Goal: Information Seeking & Learning: Learn about a topic

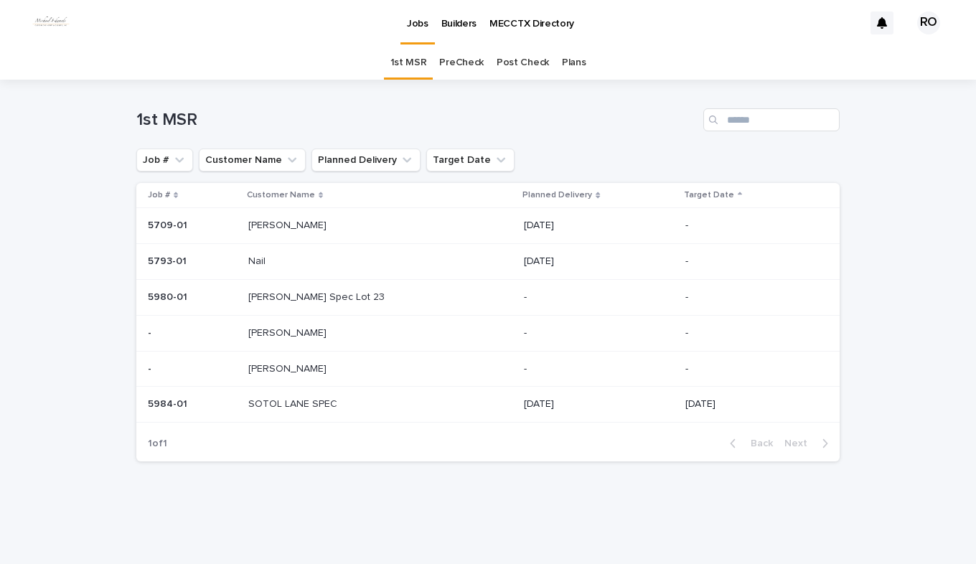
click at [357, 364] on p at bounding box center [337, 369] width 179 height 12
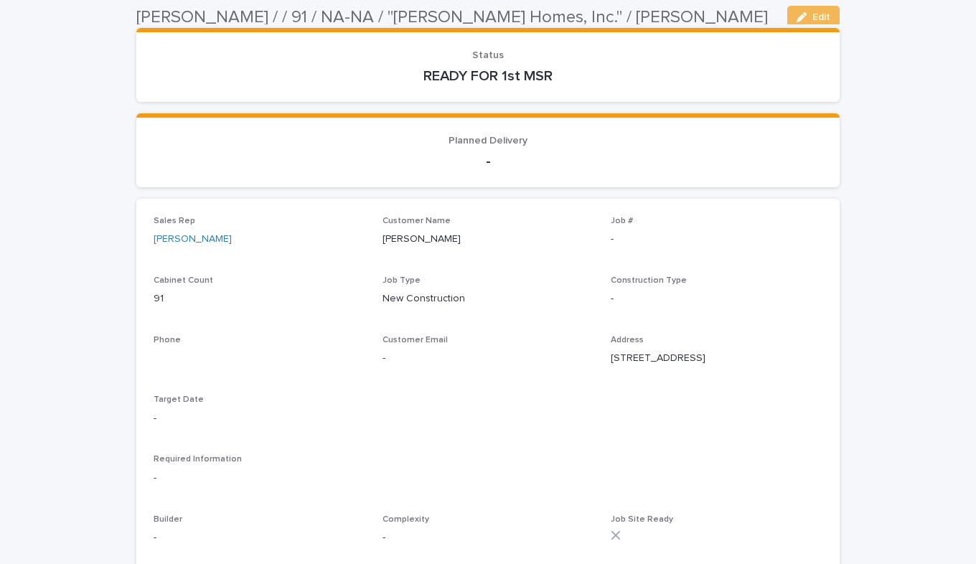
scroll to position [144, 0]
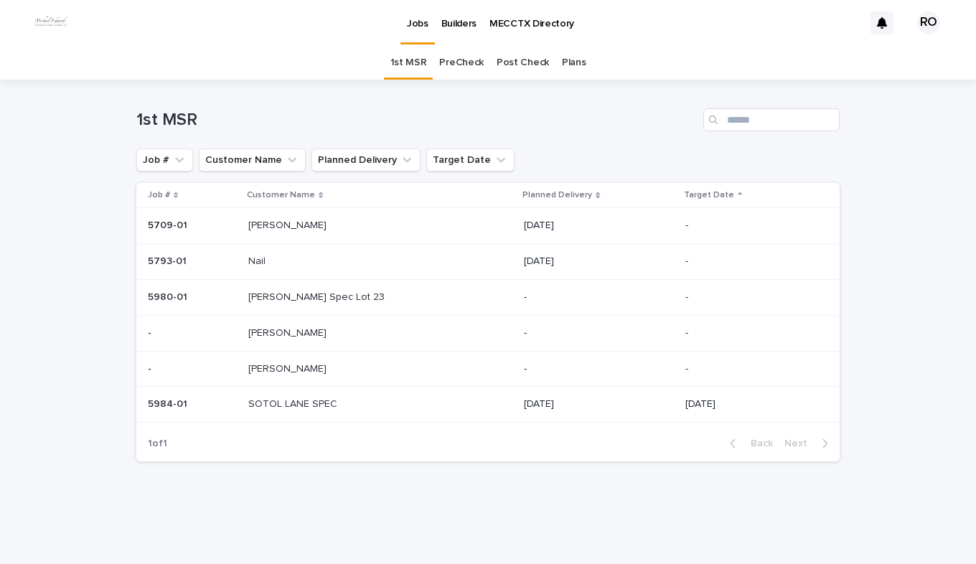
click at [452, 60] on link "PreCheck" at bounding box center [461, 63] width 44 height 34
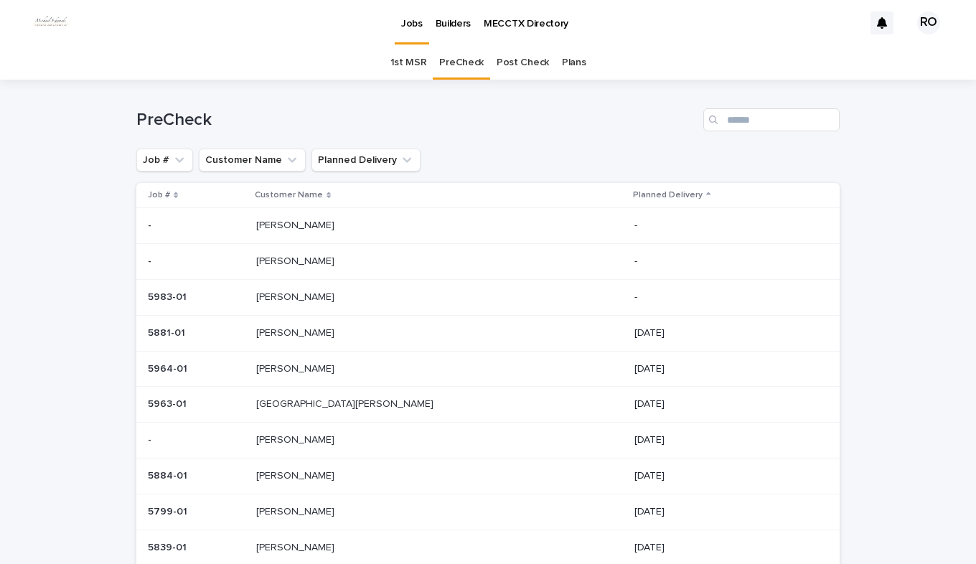
click at [336, 294] on p at bounding box center [375, 297] width 239 height 12
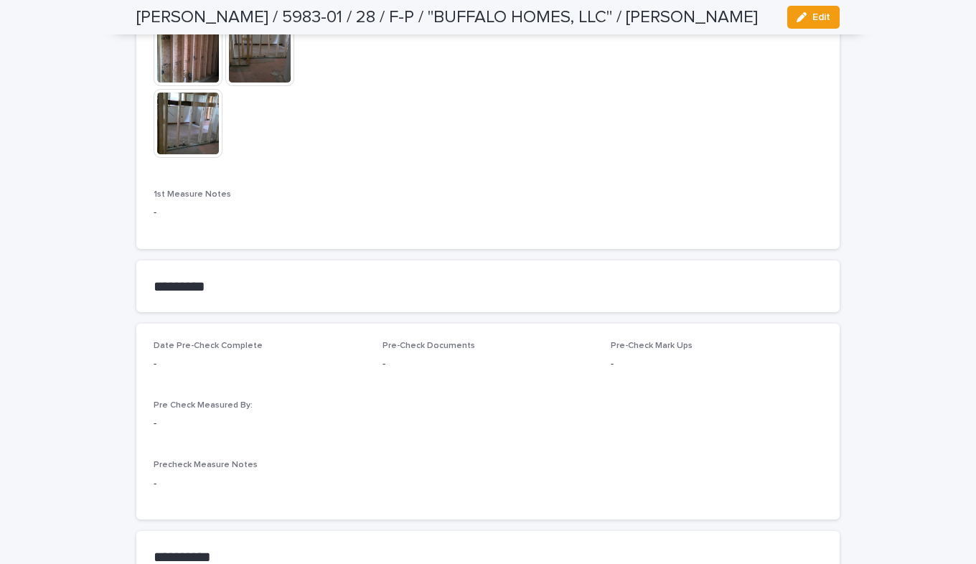
scroll to position [1292, 0]
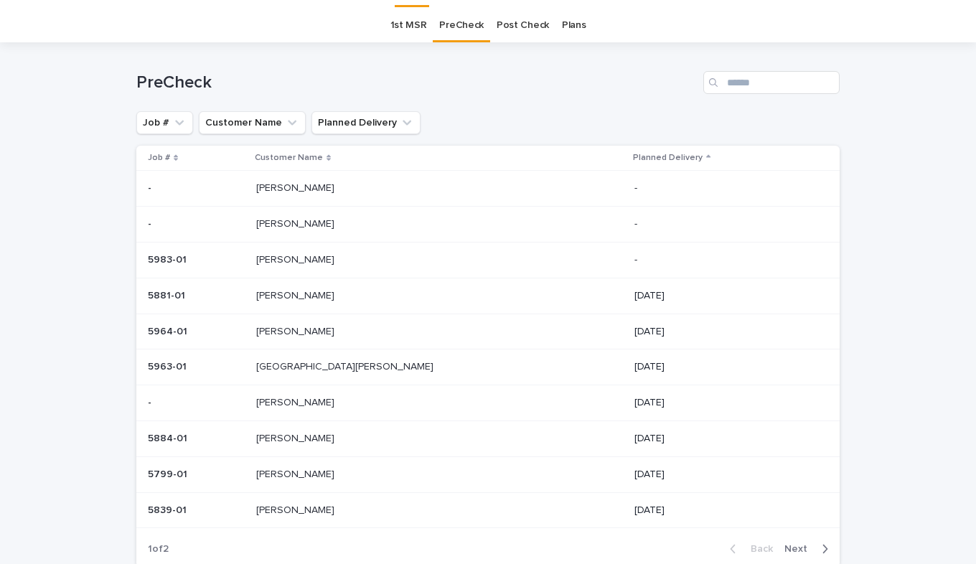
scroll to position [46, 0]
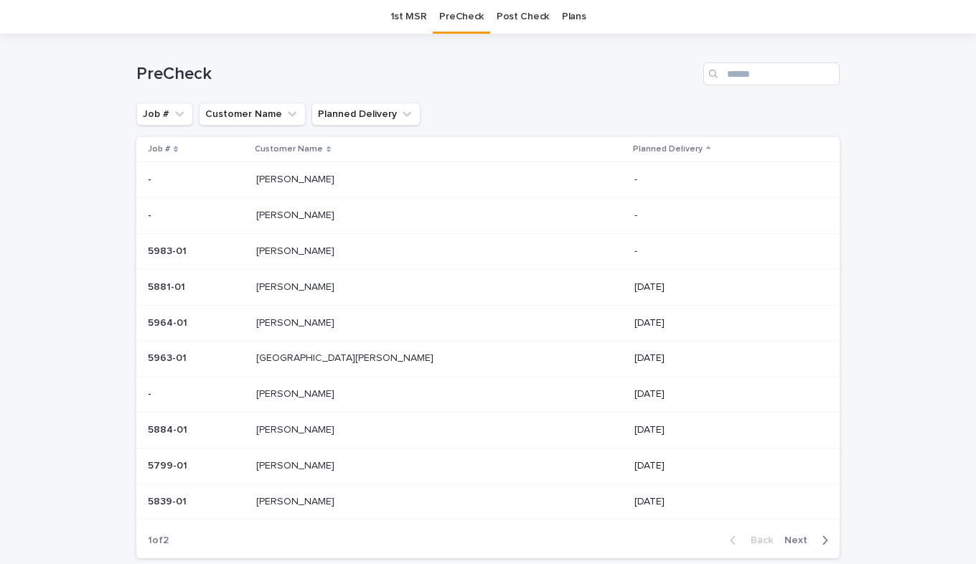
click at [245, 291] on p at bounding box center [196, 287] width 97 height 12
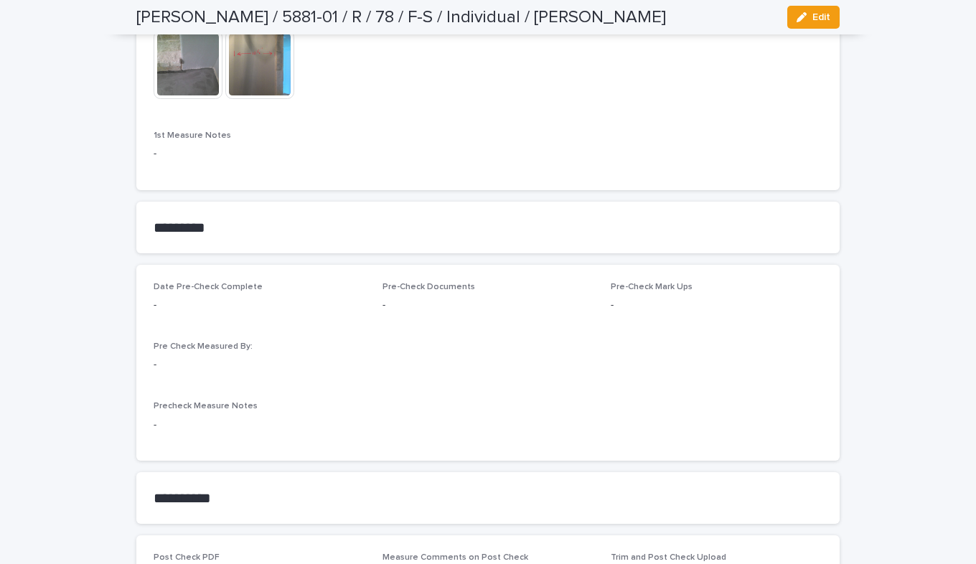
scroll to position [1148, 0]
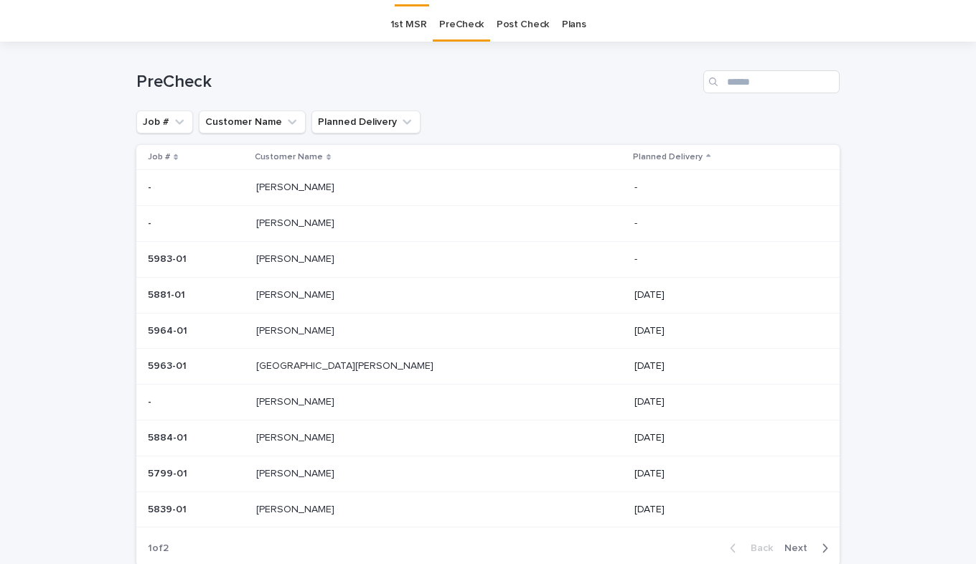
scroll to position [46, 0]
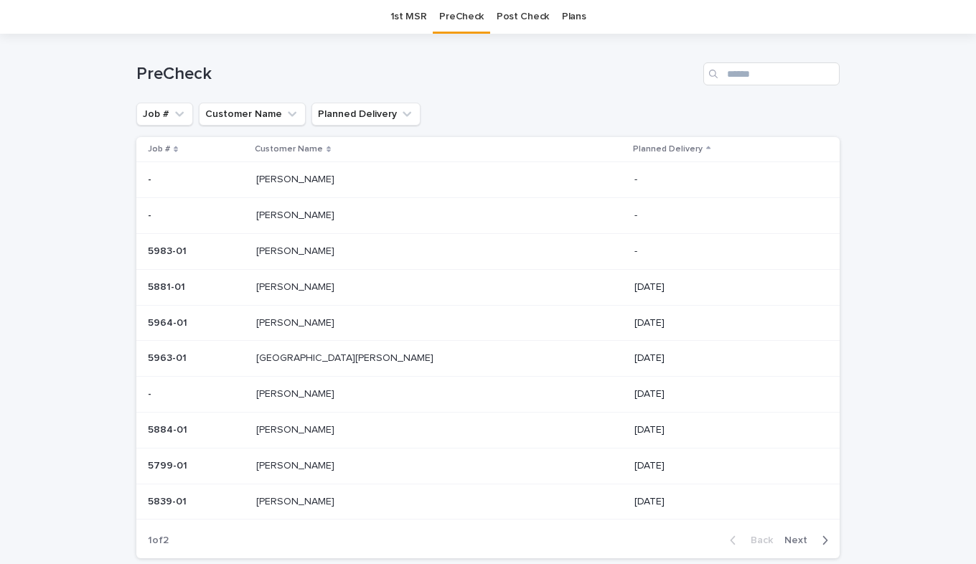
click at [308, 327] on p "Weaver" at bounding box center [296, 321] width 81 height 15
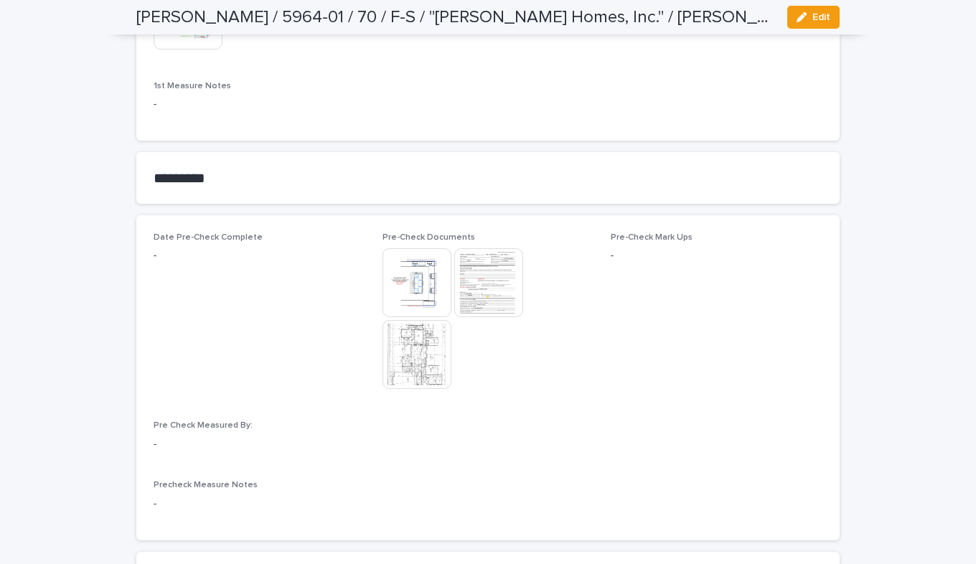
scroll to position [1148, 0]
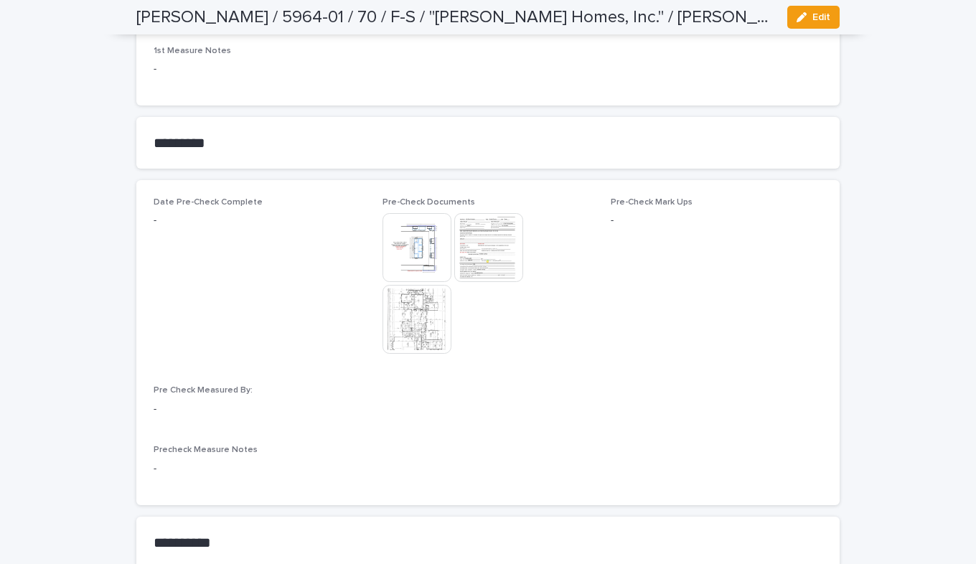
click at [414, 235] on img at bounding box center [416, 247] width 69 height 69
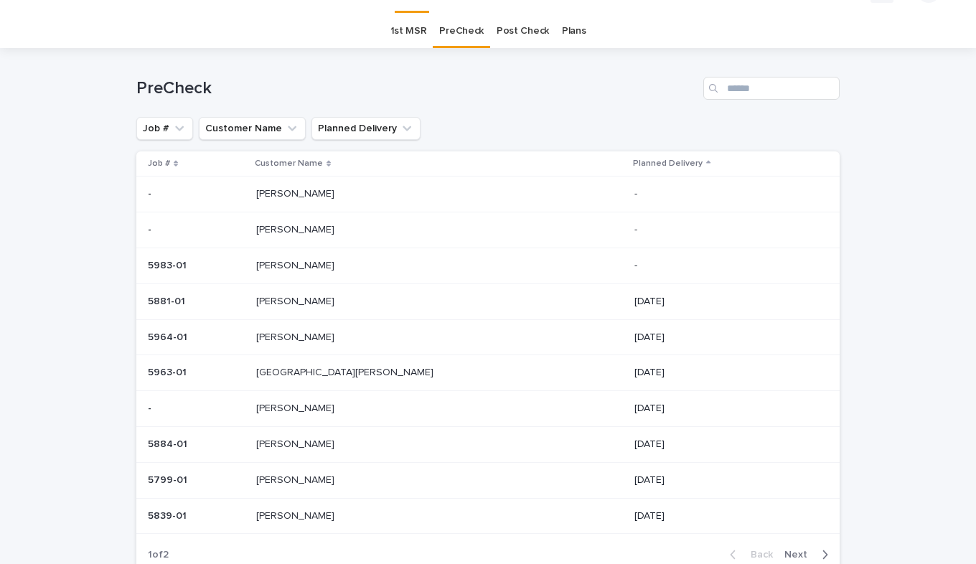
scroll to position [46, 0]
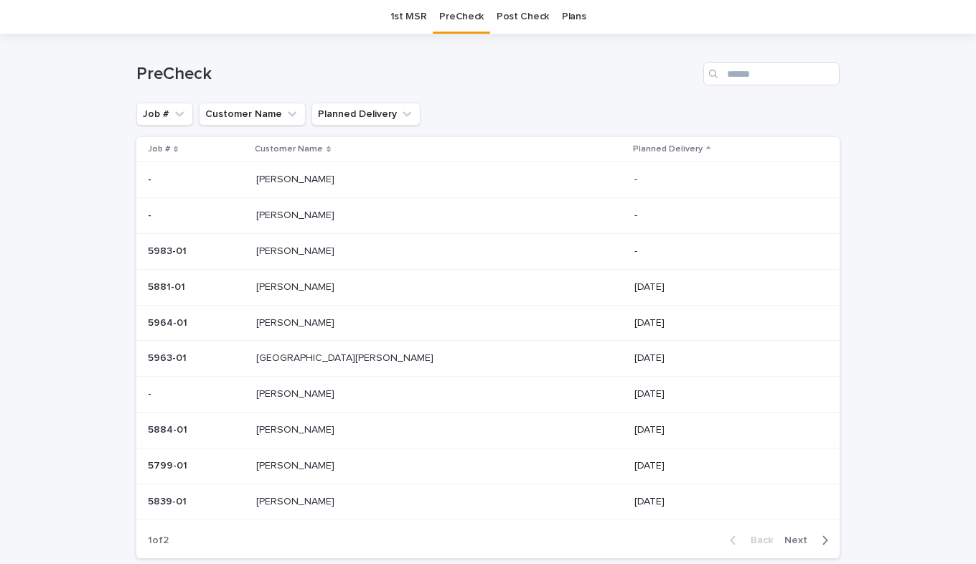
click at [331, 388] on div "FISK FISK" at bounding box center [439, 394] width 367 height 24
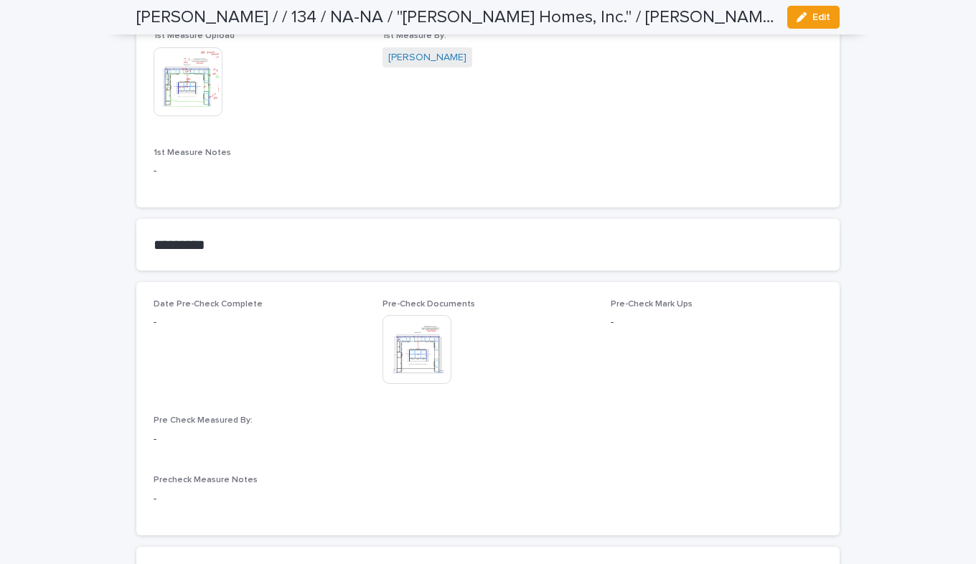
scroll to position [1076, 0]
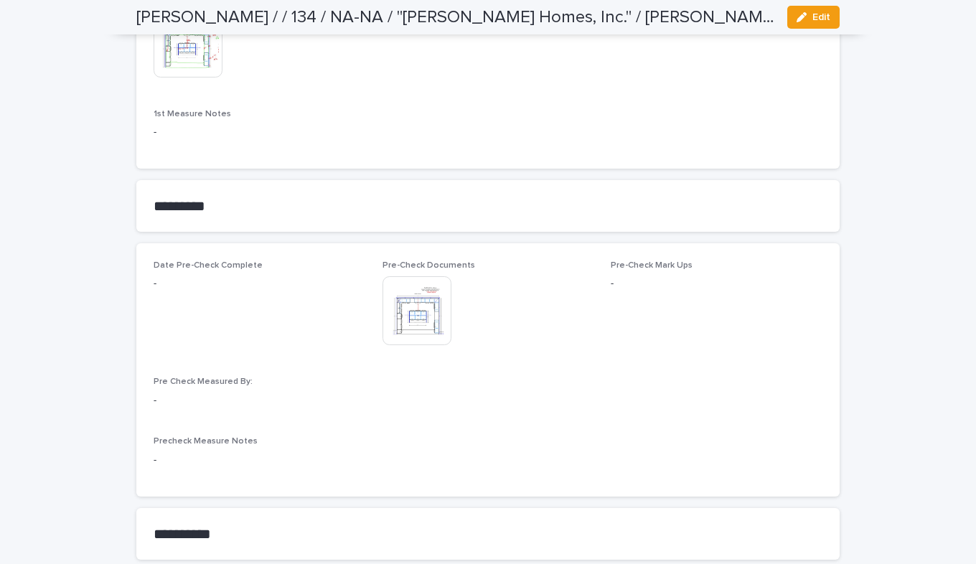
click at [413, 319] on img at bounding box center [416, 310] width 69 height 69
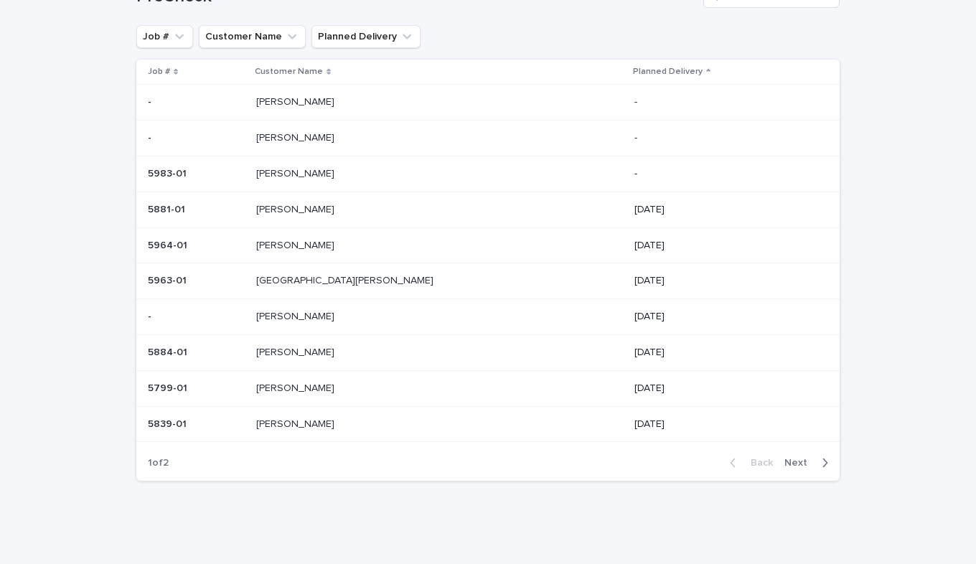
scroll to position [46, 0]
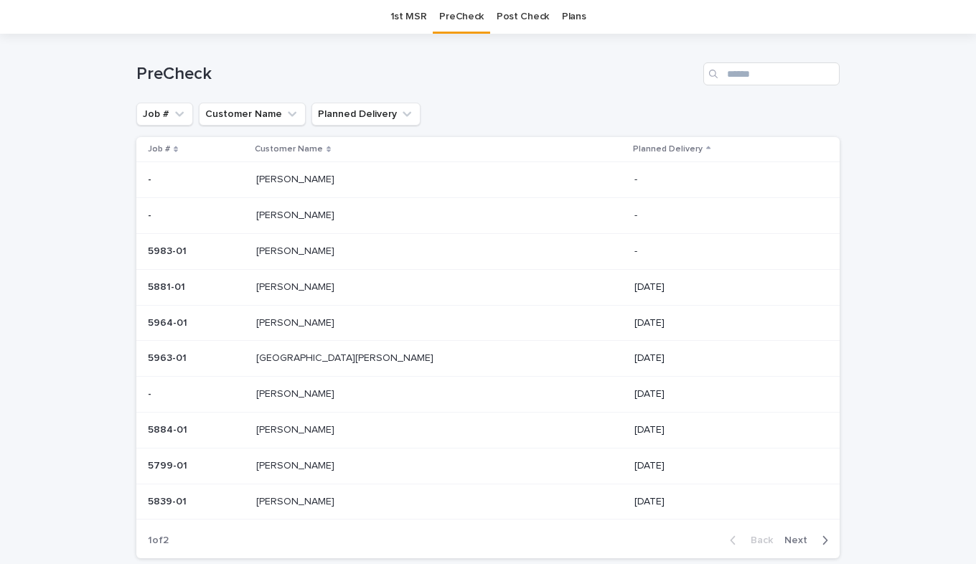
click at [351, 467] on p at bounding box center [375, 466] width 239 height 12
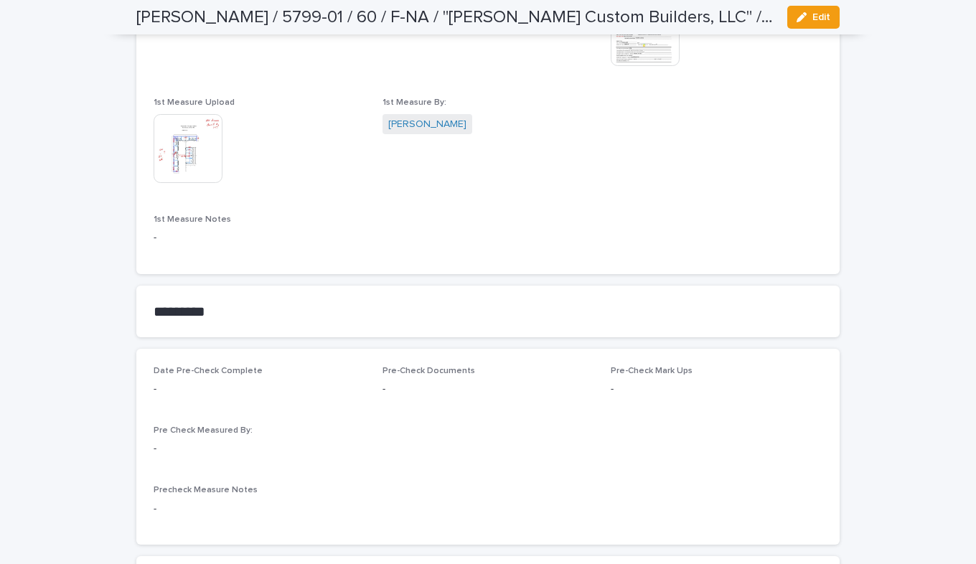
scroll to position [1005, 0]
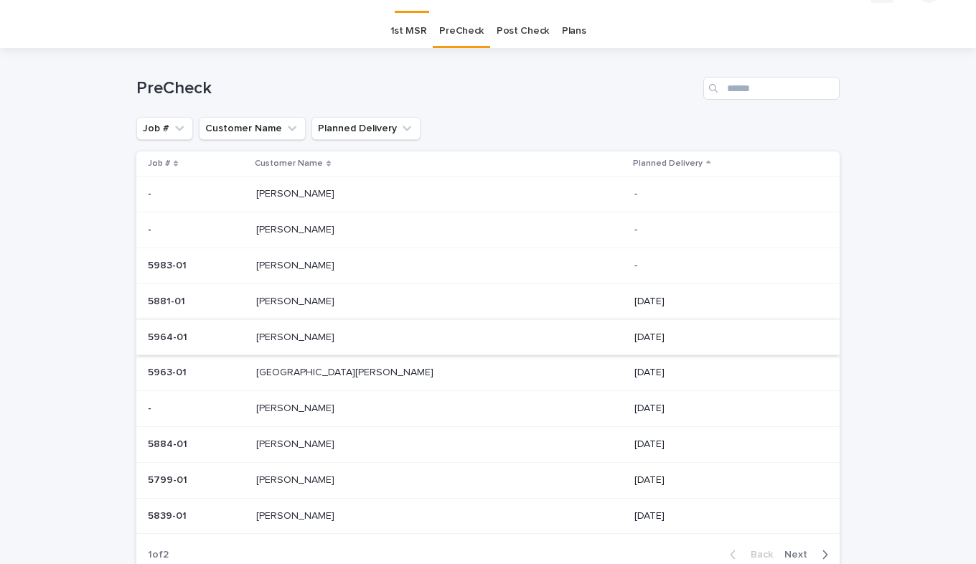
scroll to position [46, 0]
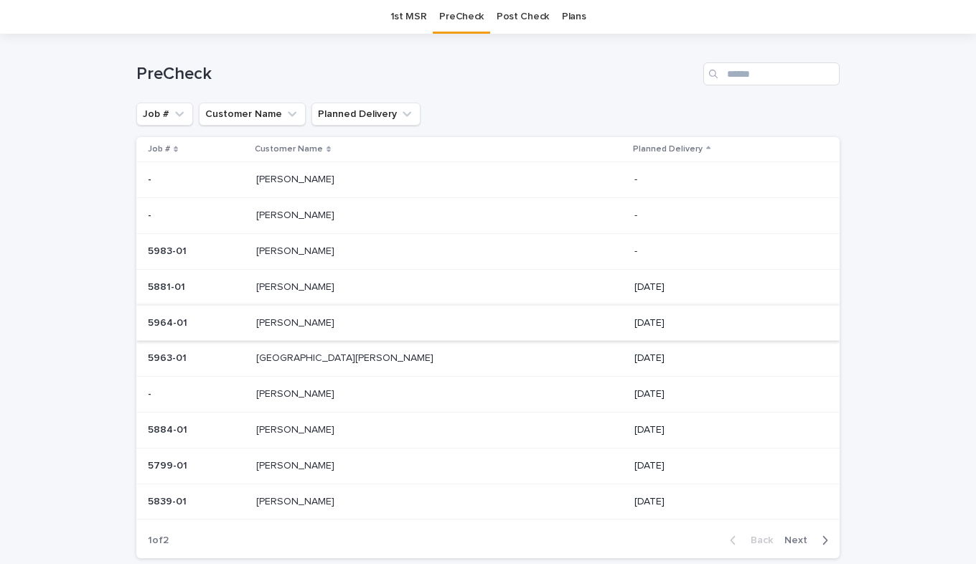
click at [250, 497] on td "5839-01 5839-01" at bounding box center [193, 502] width 114 height 36
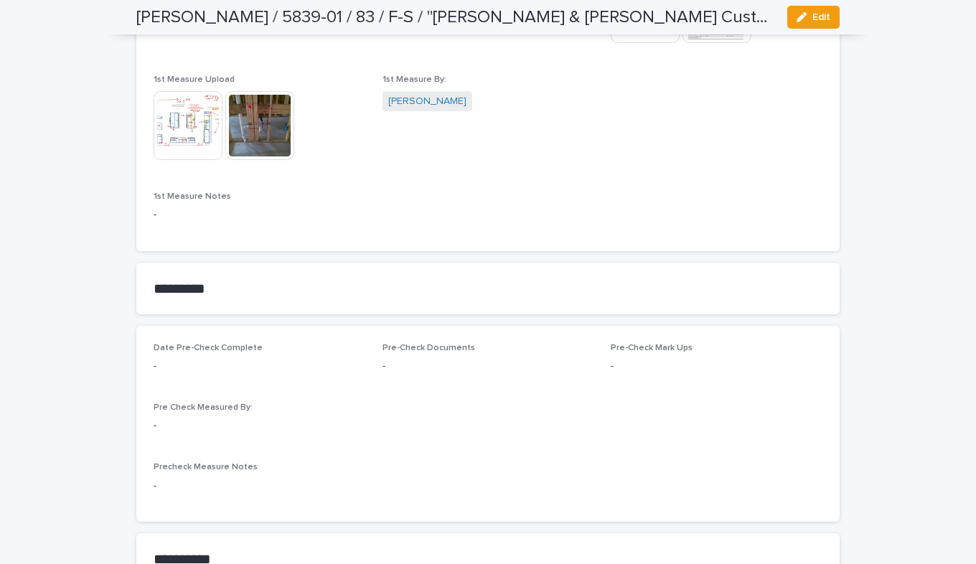
scroll to position [1005, 0]
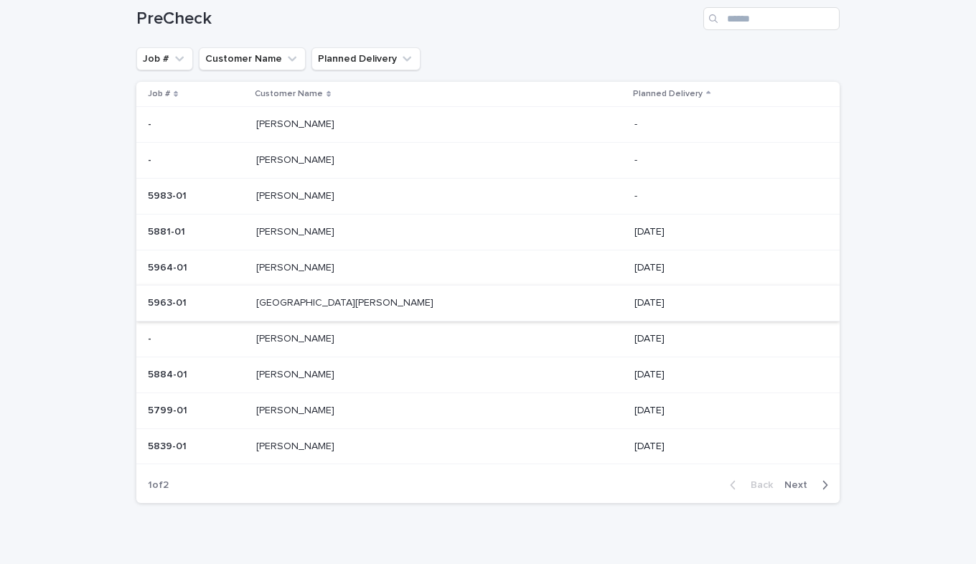
scroll to position [124, 0]
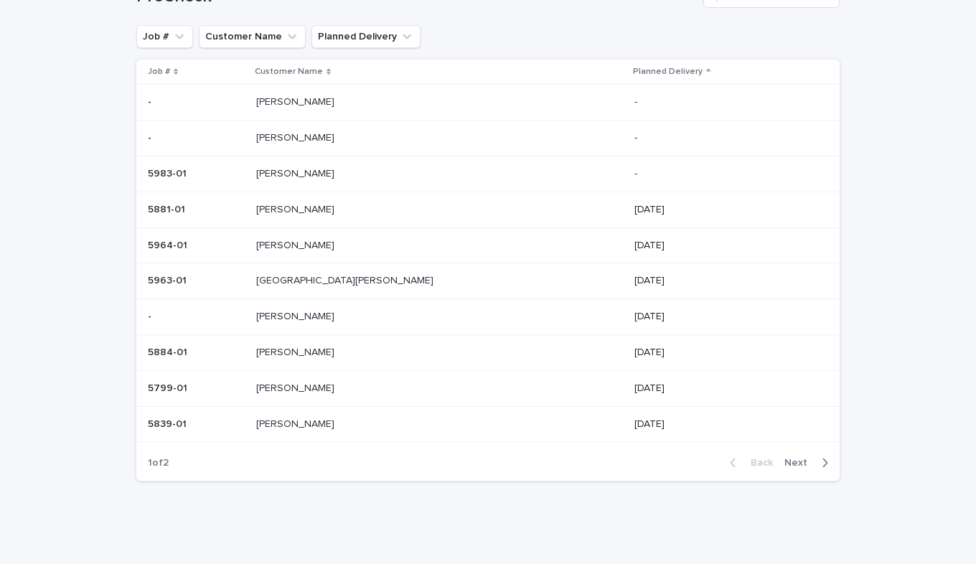
click at [789, 461] on span "Next" at bounding box center [800, 463] width 32 height 10
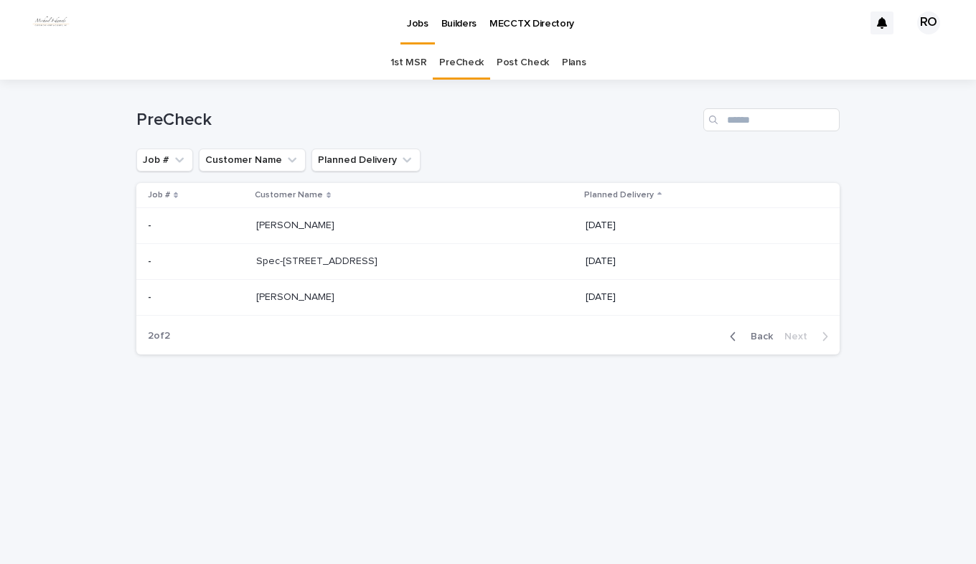
click at [250, 225] on td "- -" at bounding box center [193, 226] width 114 height 36
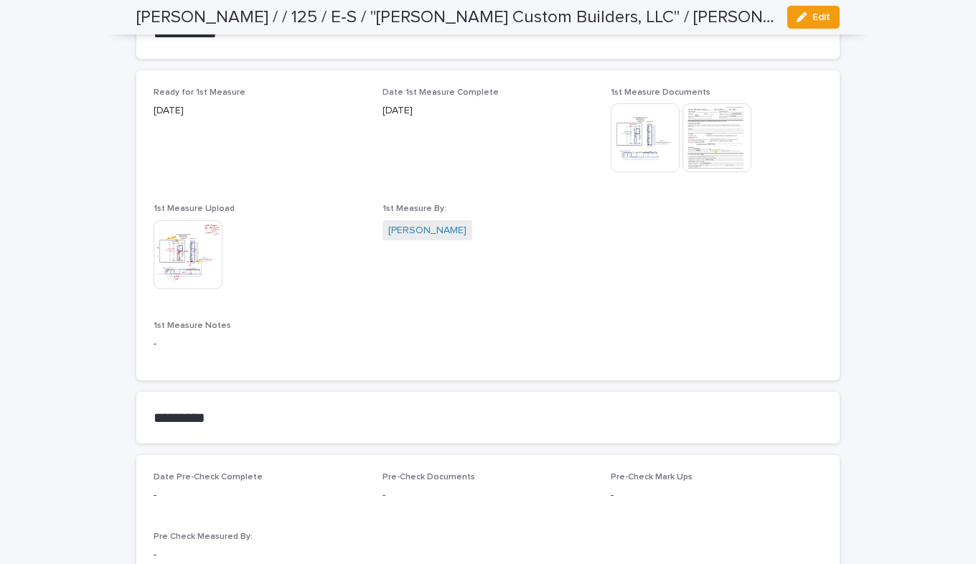
scroll to position [1005, 0]
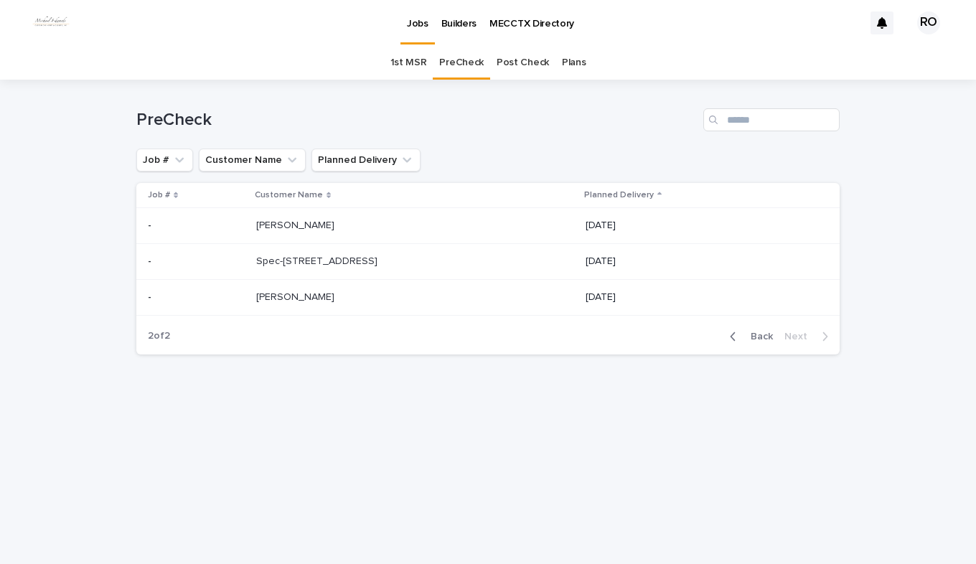
click at [261, 259] on td "Spec-153 Waters Edge Spec-153 Waters Edge" at bounding box center [414, 262] width 329 height 36
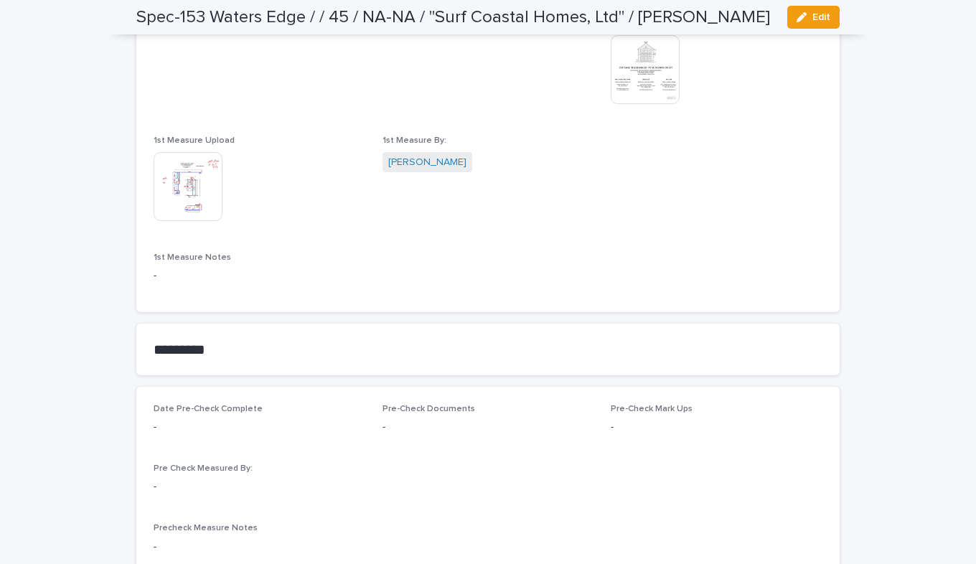
scroll to position [1005, 0]
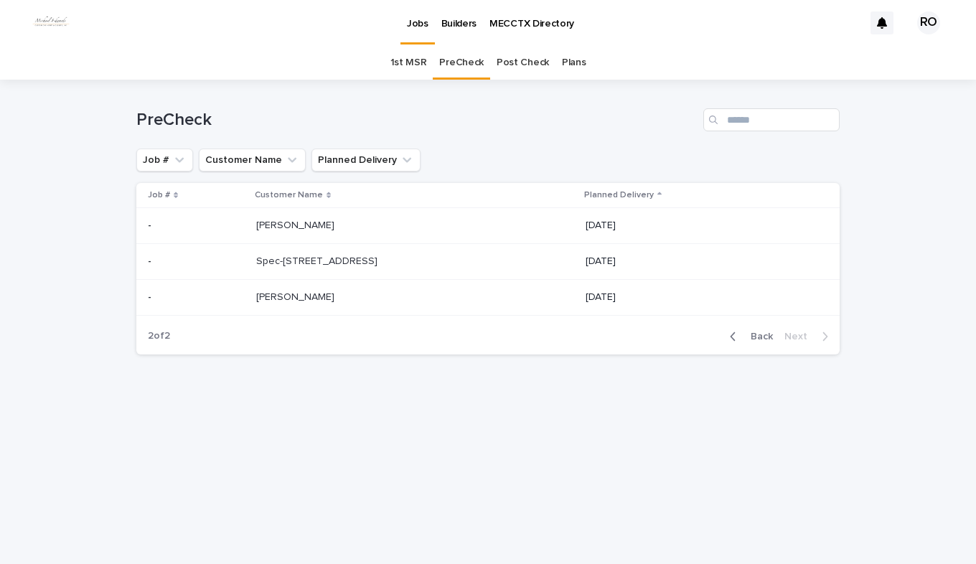
click at [273, 311] on td "Burchette Burchette" at bounding box center [414, 297] width 329 height 36
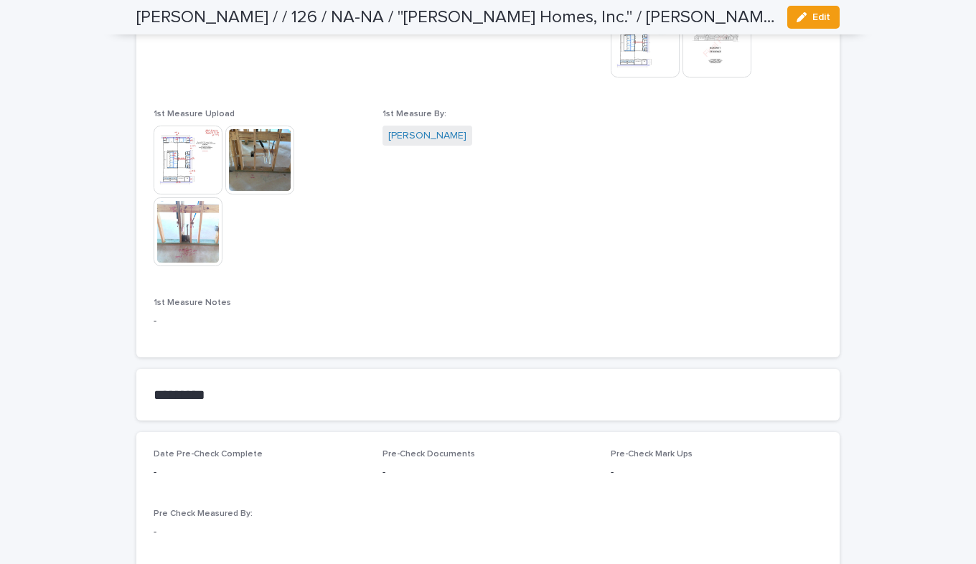
scroll to position [933, 0]
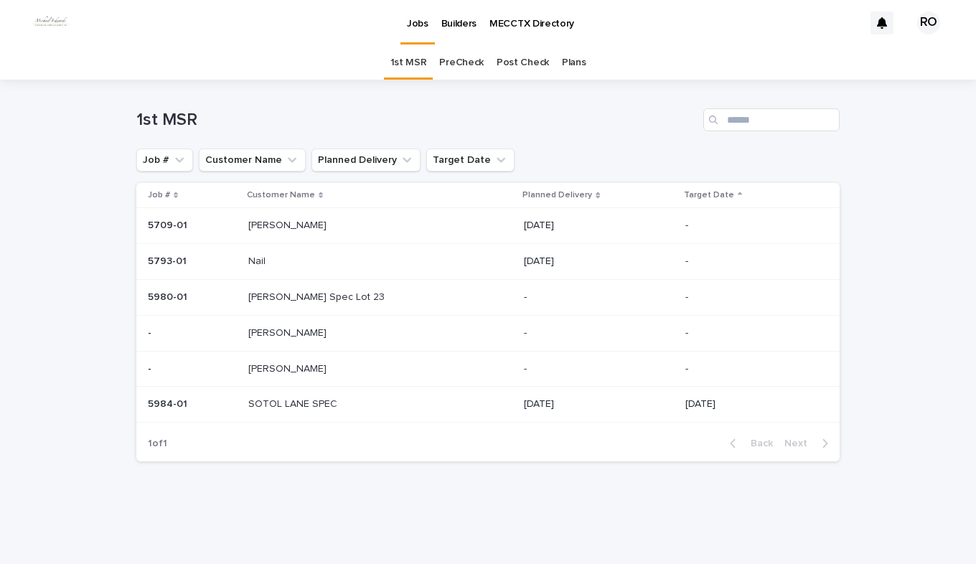
click at [326, 293] on p "[PERSON_NAME] Spec Lot 23" at bounding box center [317, 295] width 139 height 15
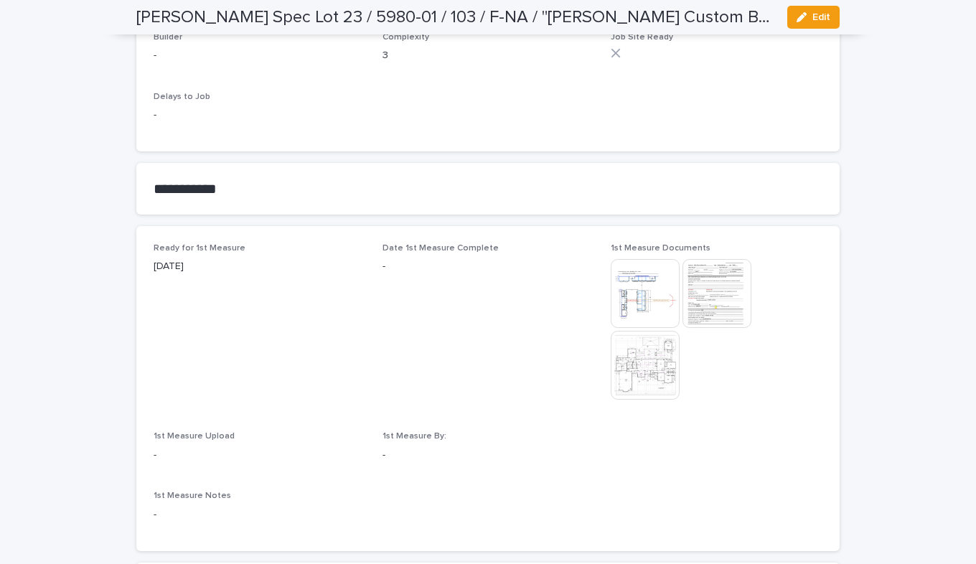
scroll to position [718, 0]
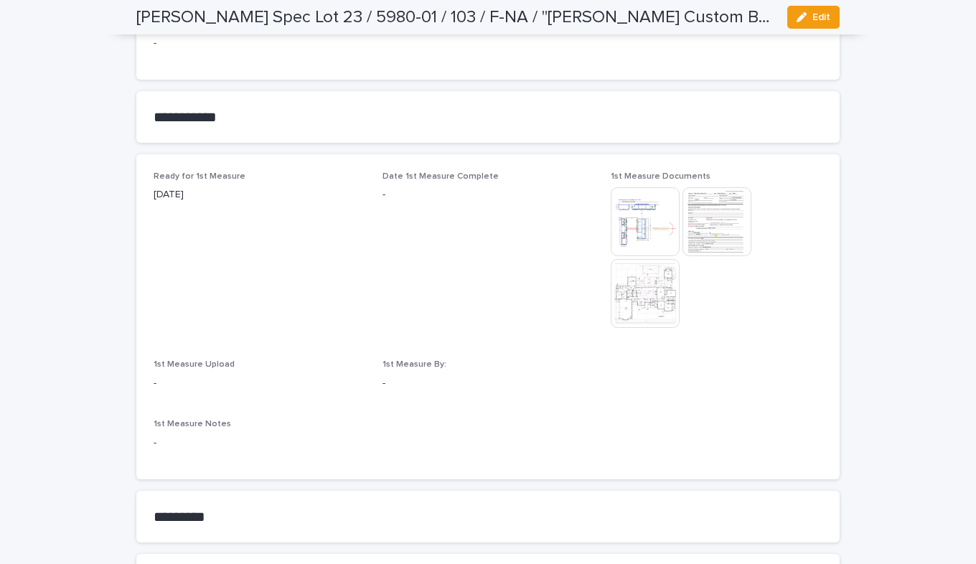
click at [633, 230] on img at bounding box center [645, 221] width 69 height 69
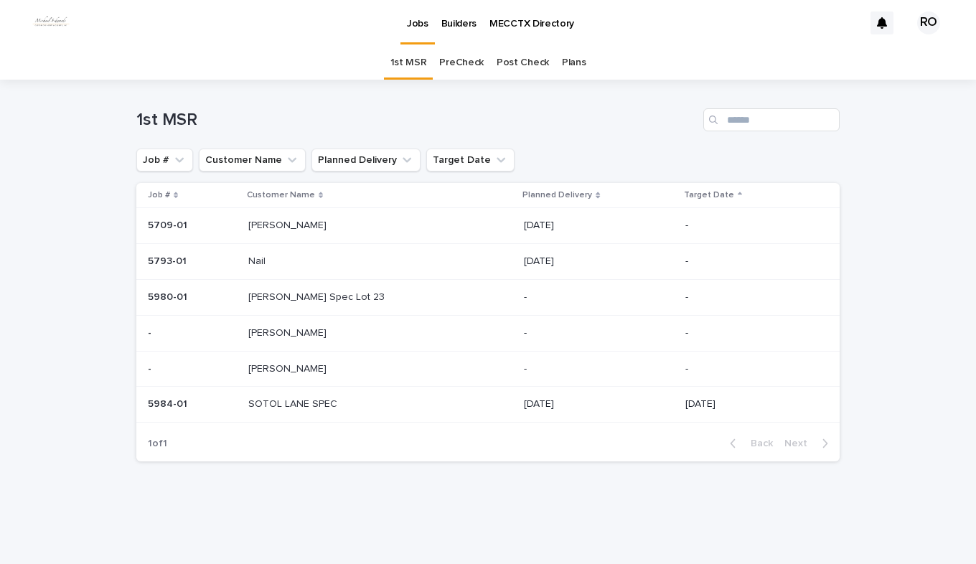
click at [276, 367] on p "[PERSON_NAME]" at bounding box center [288, 367] width 81 height 15
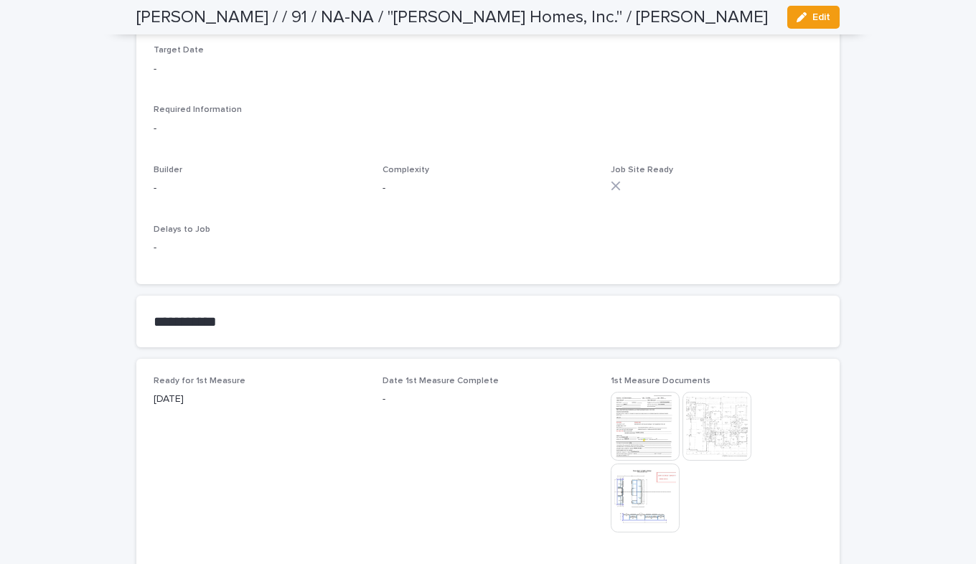
scroll to position [646, 0]
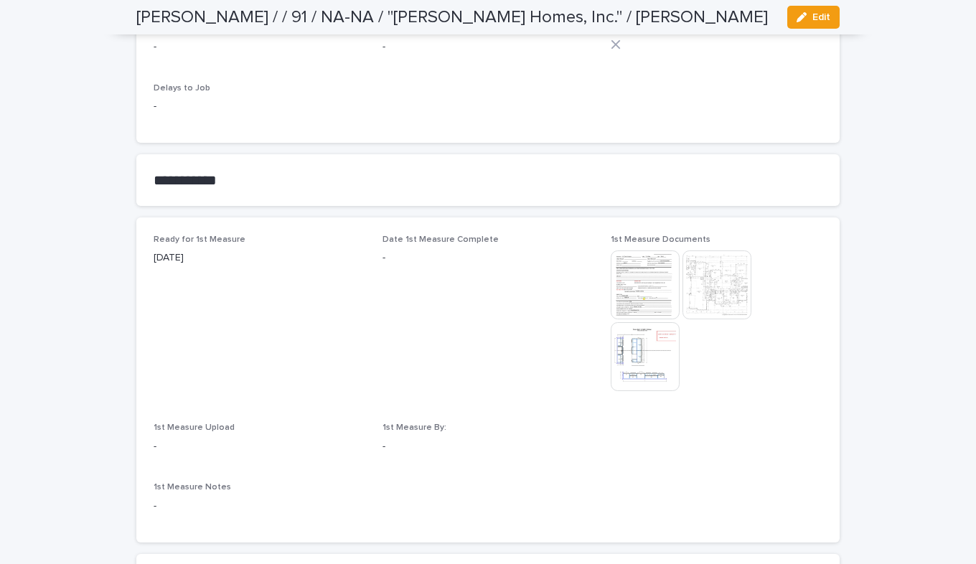
click at [625, 362] on img at bounding box center [645, 356] width 69 height 69
